Goal: Task Accomplishment & Management: Manage account settings

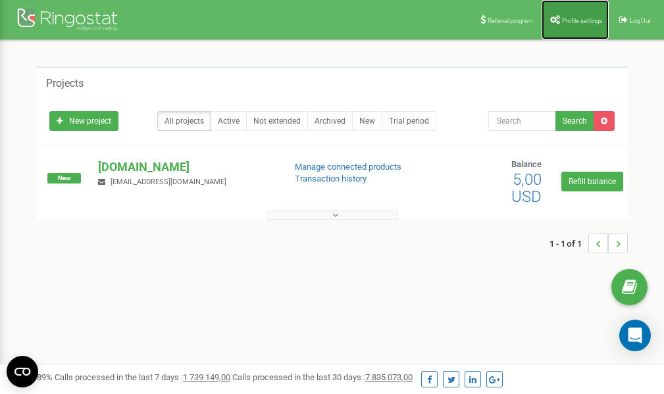
click at [576, 25] on link "Profile settings" at bounding box center [574, 19] width 67 height 39
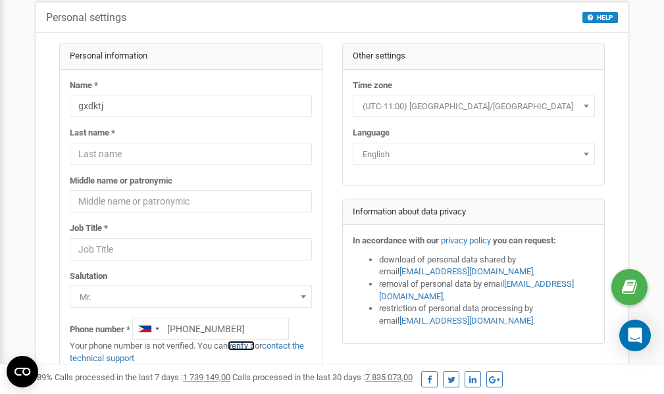
click at [245, 345] on link "verify it" at bounding box center [241, 346] width 27 height 10
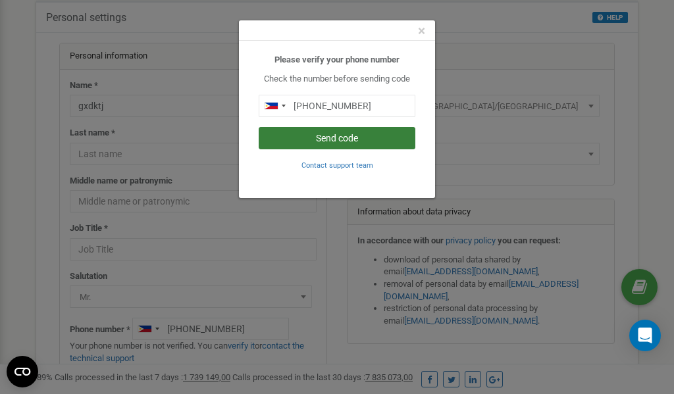
click at [334, 140] on button "Send code" at bounding box center [337, 138] width 157 height 22
